Goal: Task Accomplishment & Management: Manage account settings

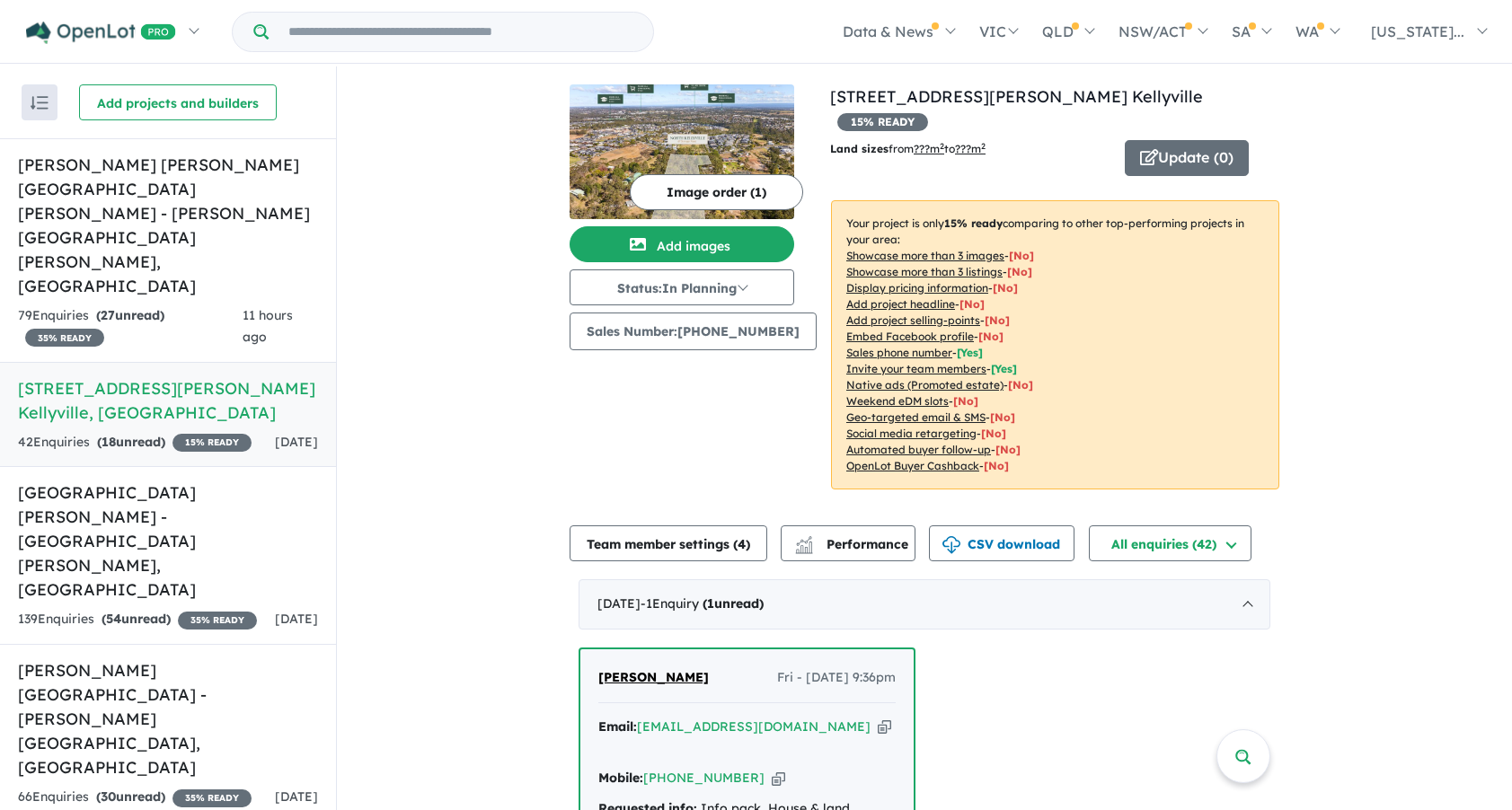
click at [629, 670] on span "Helena Kaye-Smith" at bounding box center [654, 678] width 111 height 17
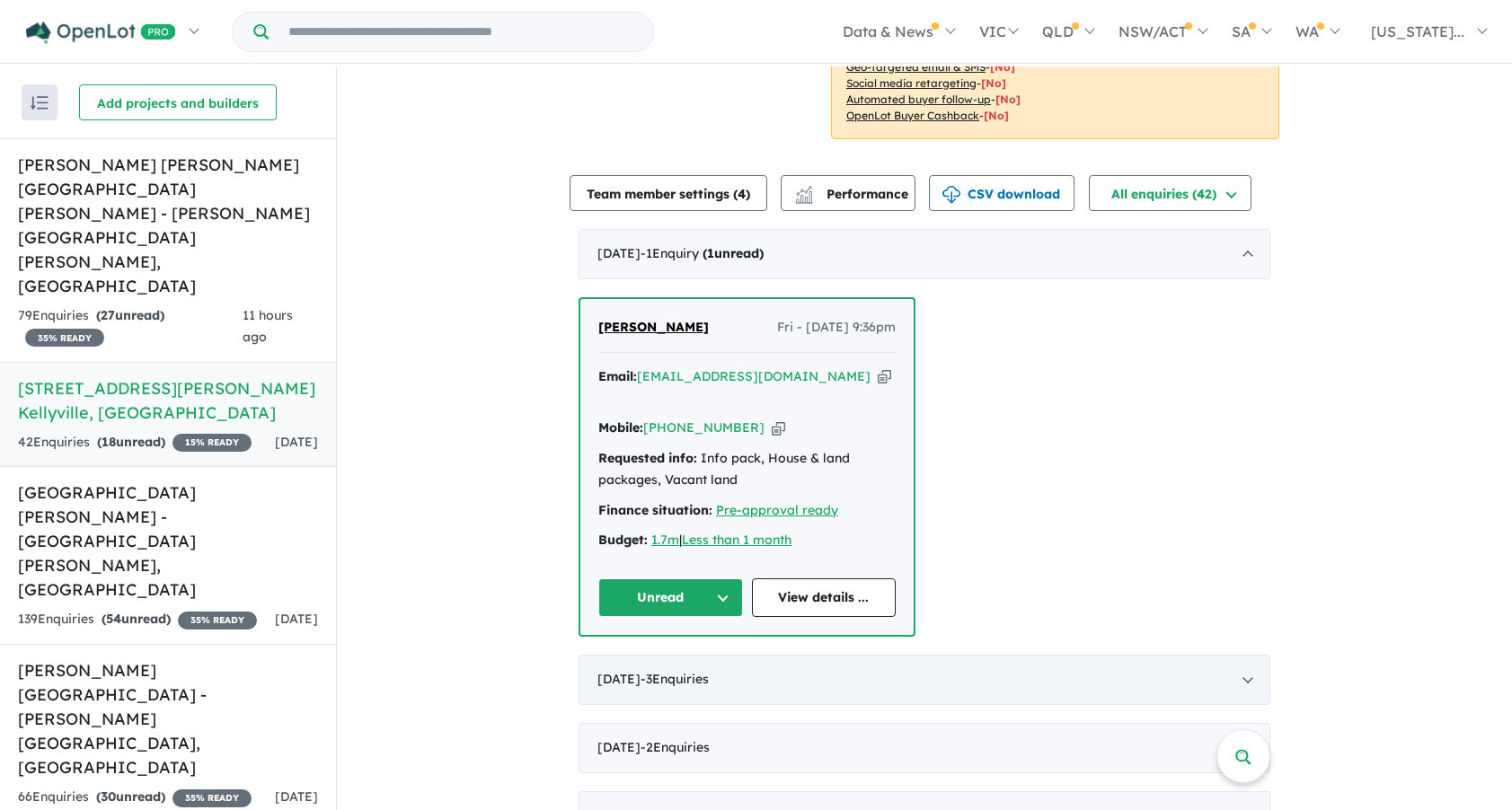
scroll to position [359, 0]
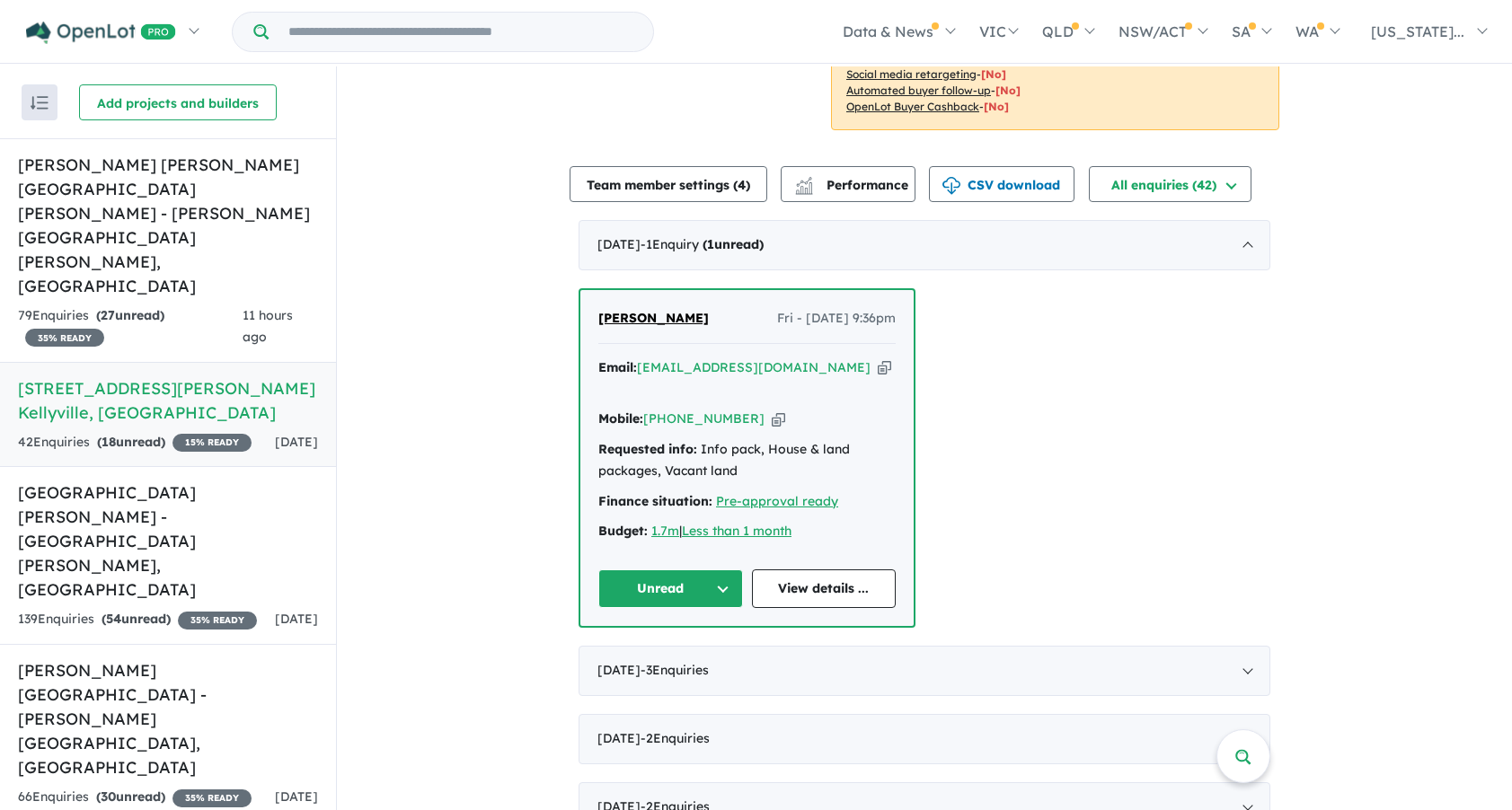
click at [640, 570] on button "Unread" at bounding box center [671, 589] width 145 height 39
click at [642, 652] on button "Assigned" at bounding box center [677, 672] width 156 height 42
click at [258, 168] on h5 "Landen's Rouse Hill Estate - Rouse Hill , NSW" at bounding box center [167, 225] width 300 height 146
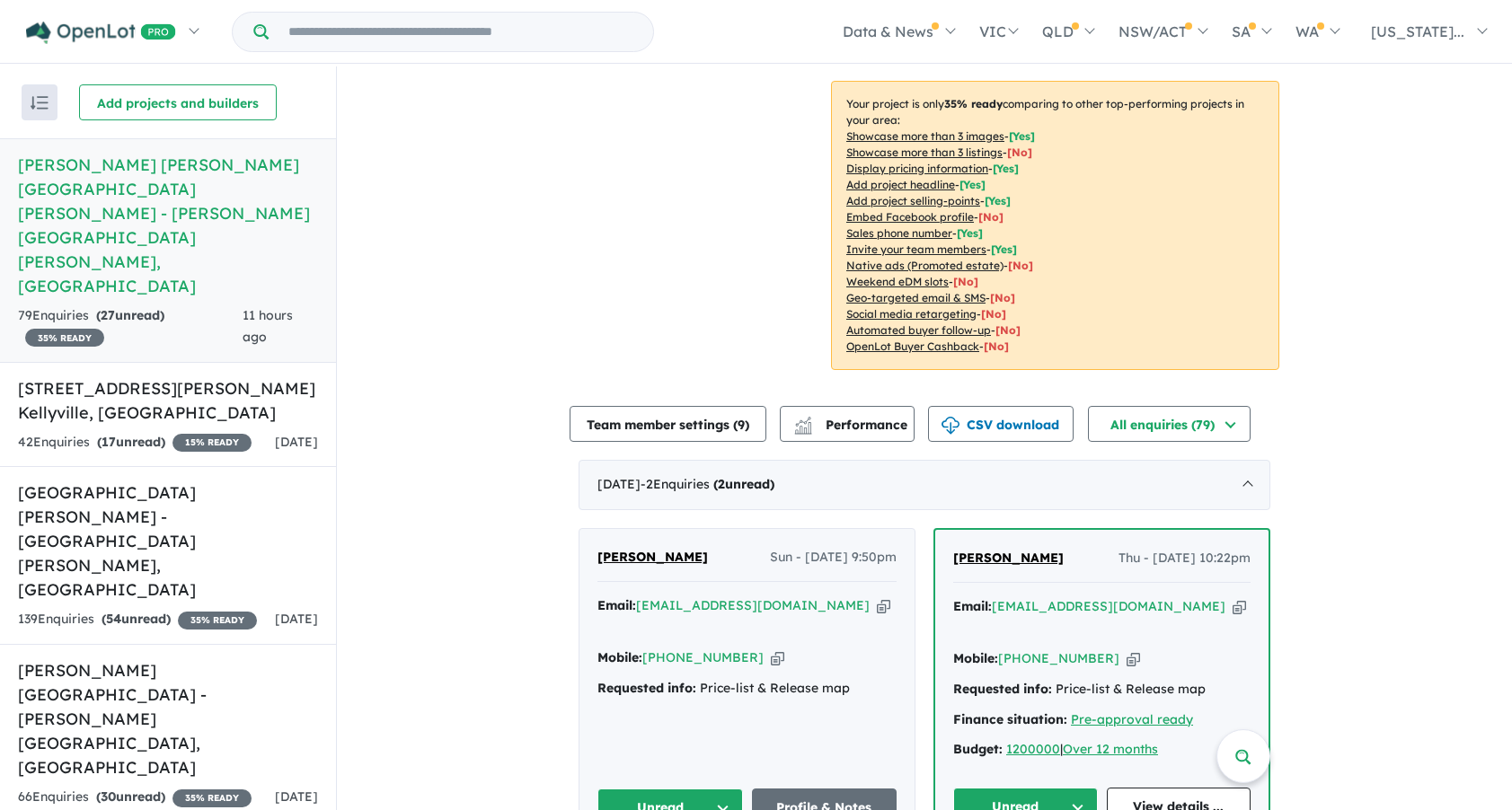
scroll to position [359, 0]
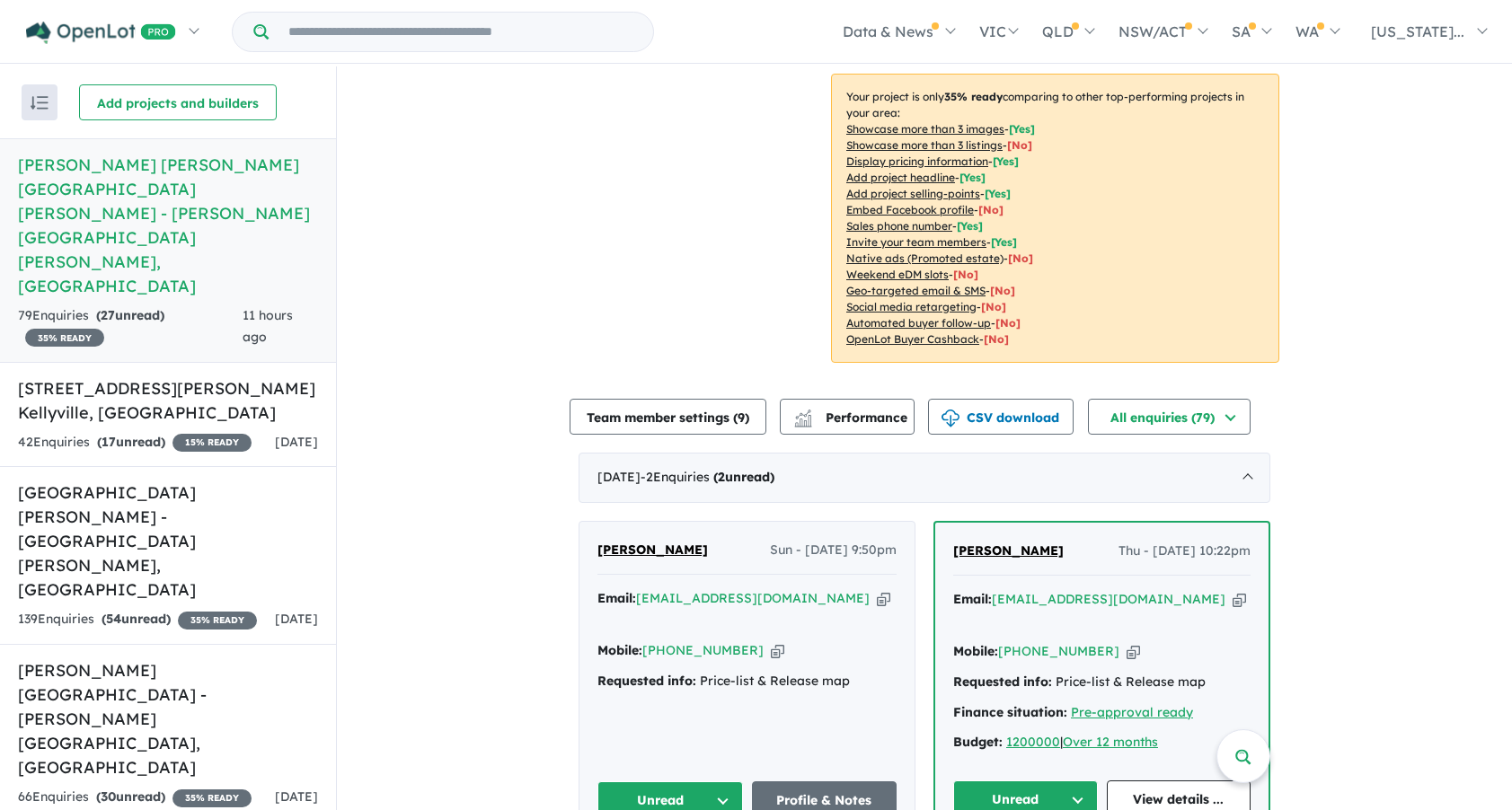
click at [1005, 543] on span "Rajan Thapa" at bounding box center [1009, 551] width 111 height 17
click at [1008, 780] on button "Unread" at bounding box center [1025, 800] width 145 height 39
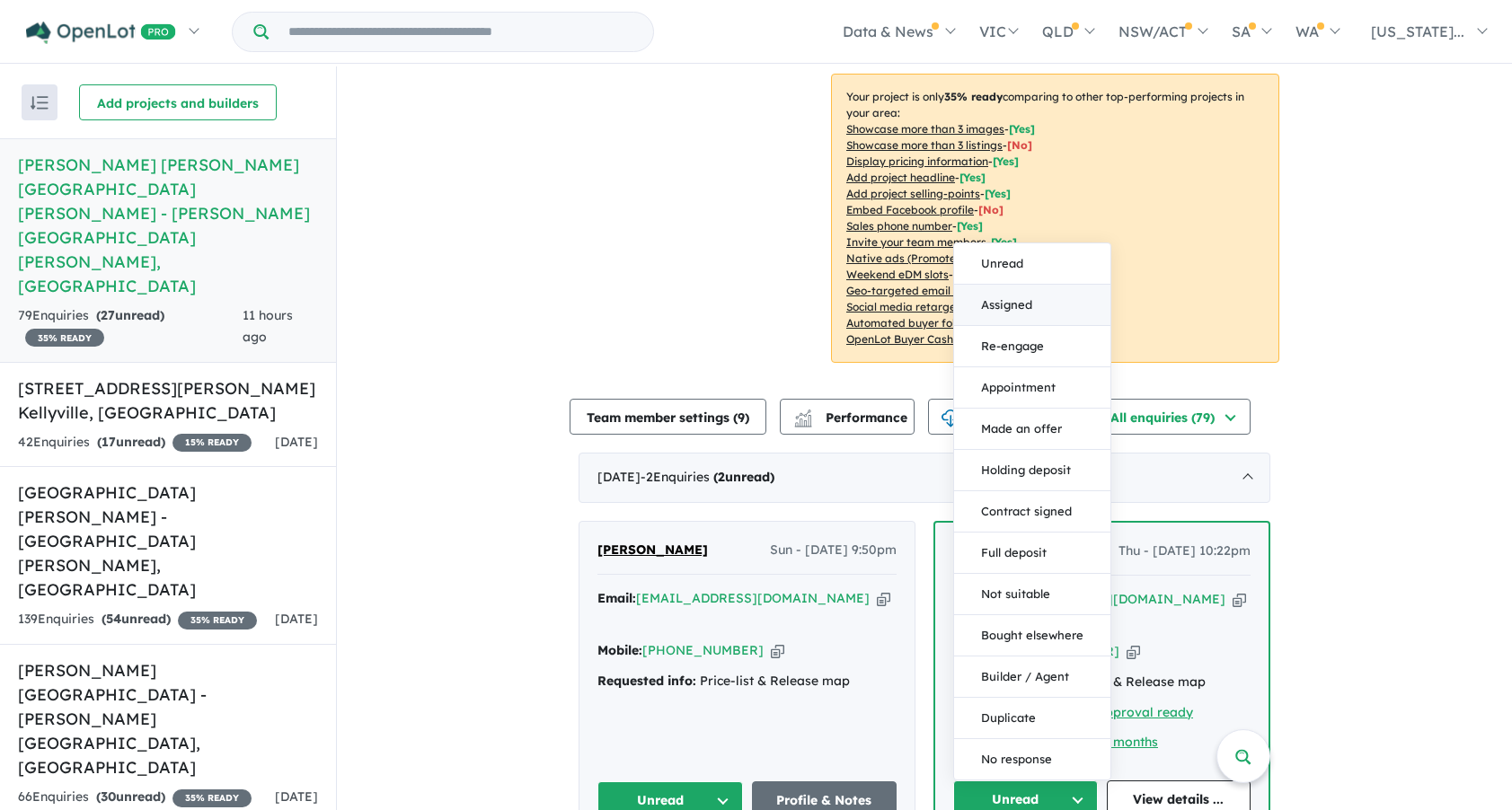
click at [998, 284] on button "Assigned" at bounding box center [1032, 305] width 156 height 42
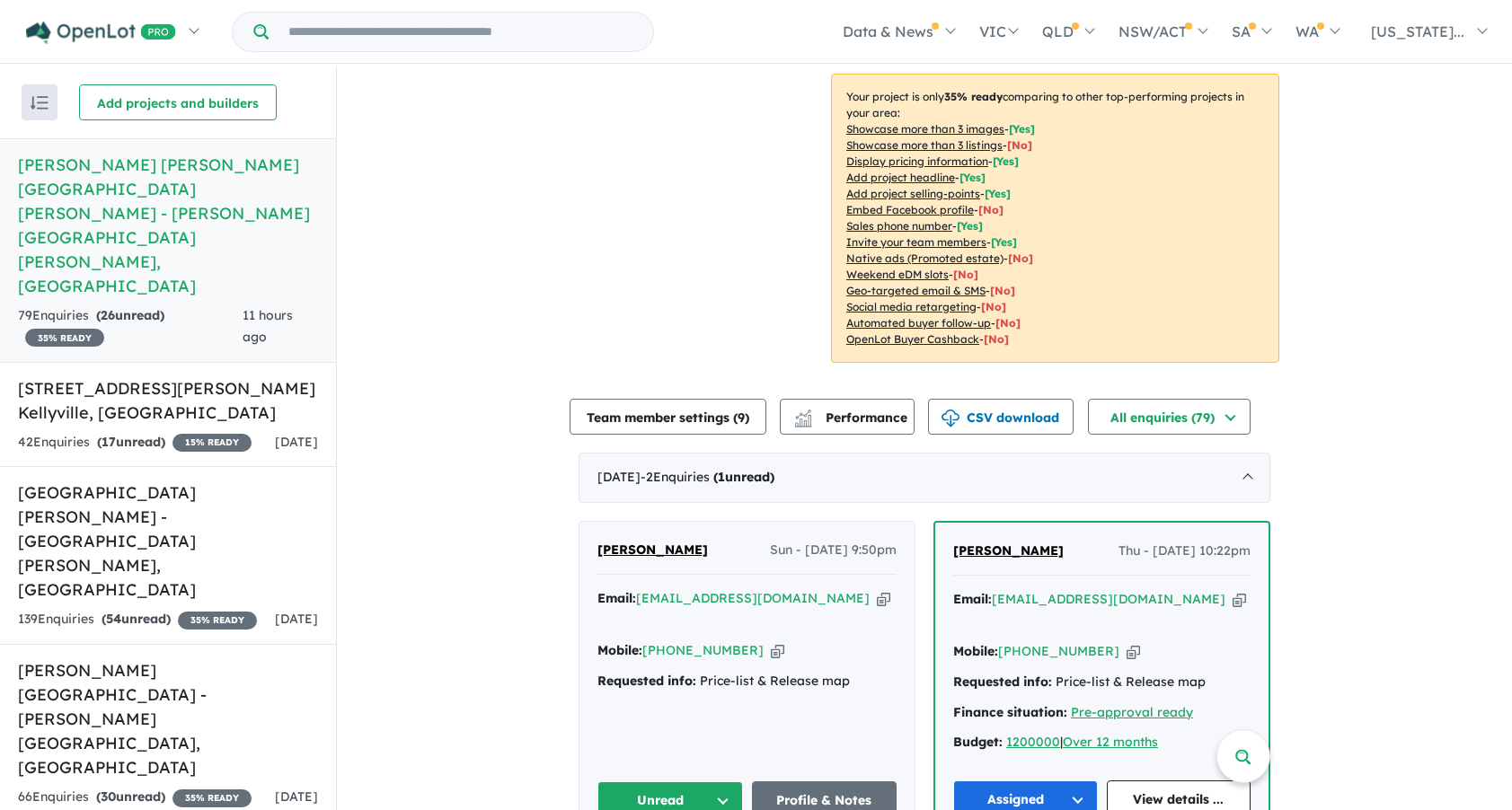
click at [626, 542] on span "[PERSON_NAME]" at bounding box center [653, 550] width 111 height 17
click at [652, 781] on button "Unread" at bounding box center [671, 801] width 146 height 39
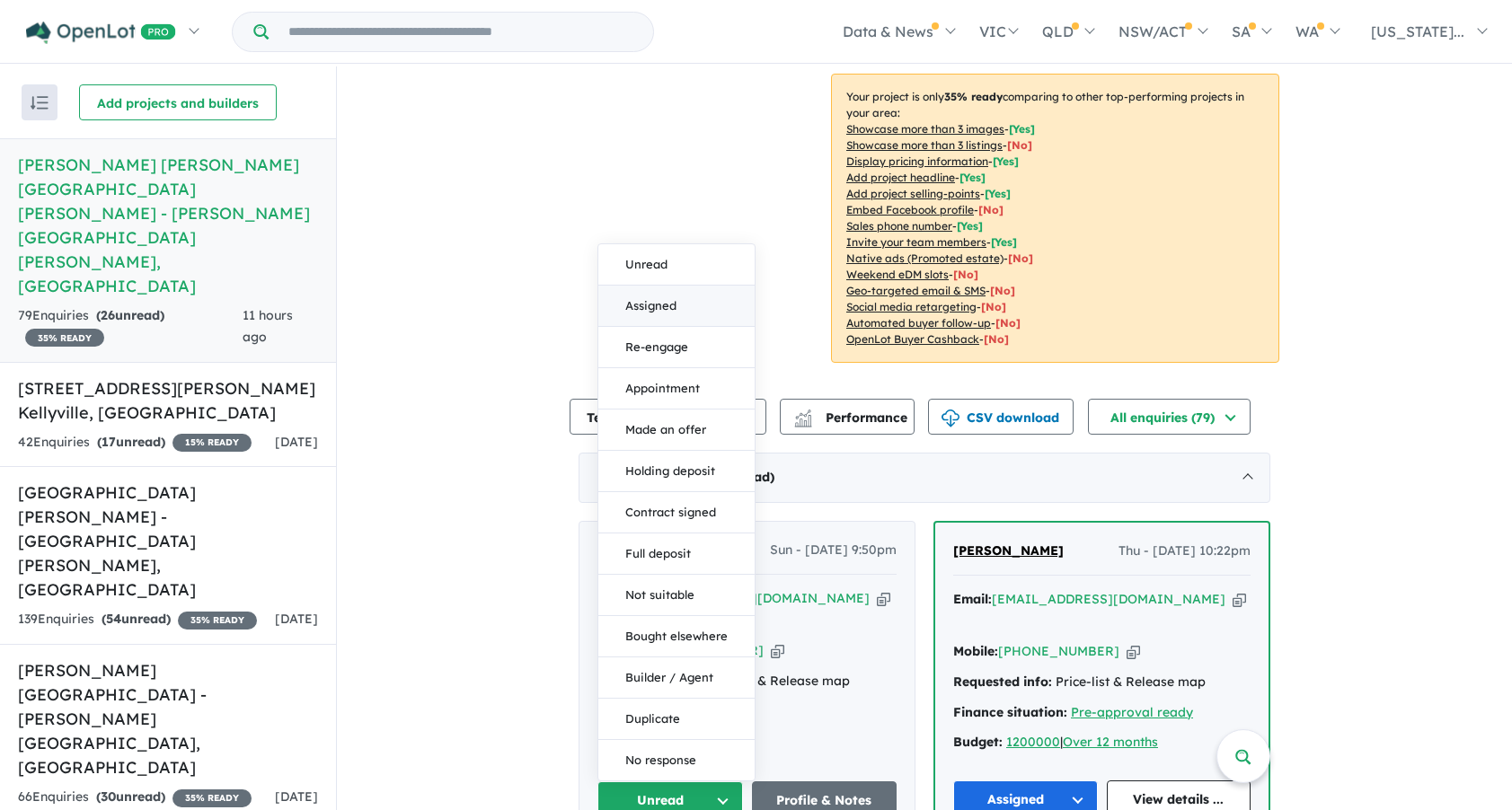
click at [673, 285] on button "Assigned" at bounding box center [676, 306] width 156 height 42
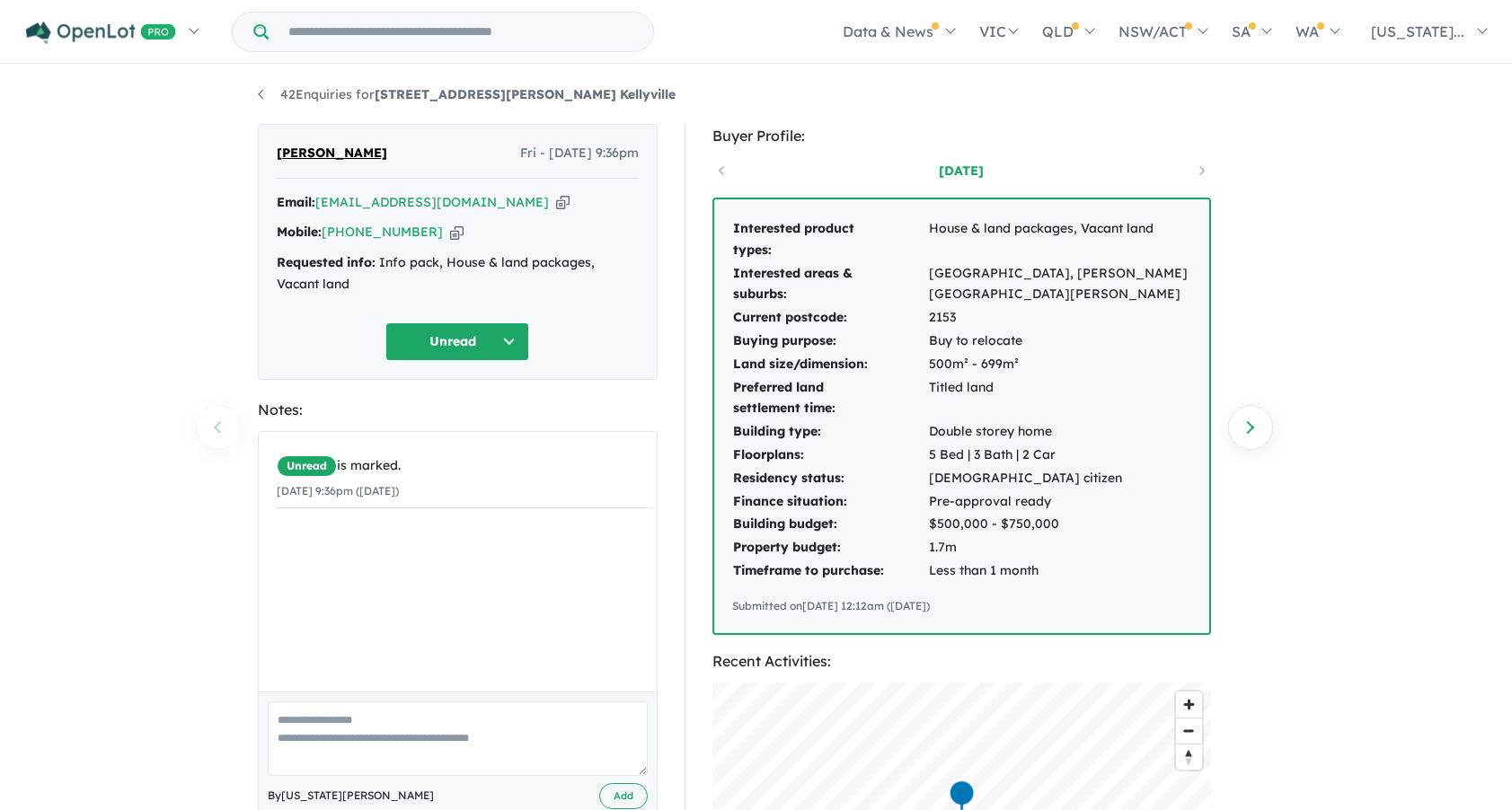
click at [1446, 144] on div "42 Enquiries for 67 Stringer Road - North Kellyville Previous enquiry Next enqu…" at bounding box center [756, 440] width 1512 height 746
click at [1466, 239] on div "42 Enquiries for 67 Stringer Road - North Kellyville Previous enquiry Next enqu…" at bounding box center [756, 440] width 1512 height 746
